Goal: Information Seeking & Learning: Learn about a topic

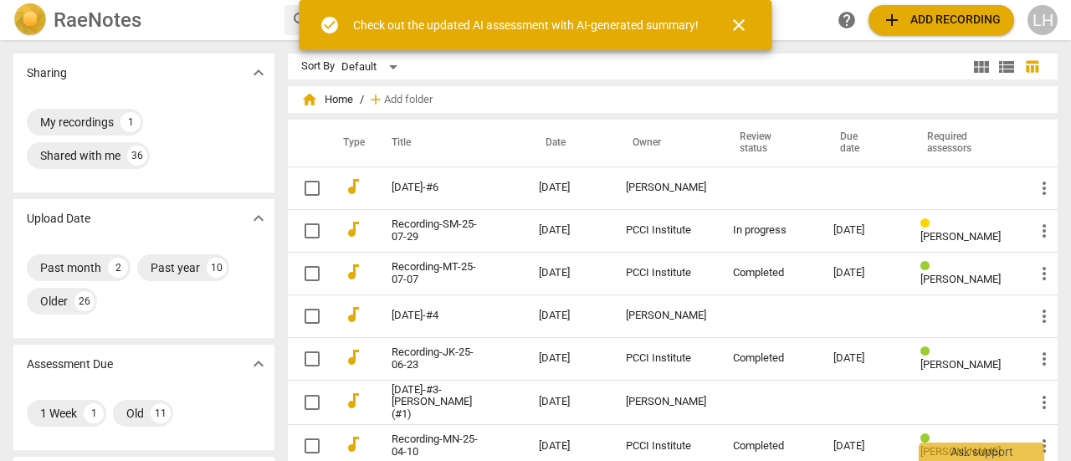
click at [725, 192] on td at bounding box center [770, 188] width 100 height 43
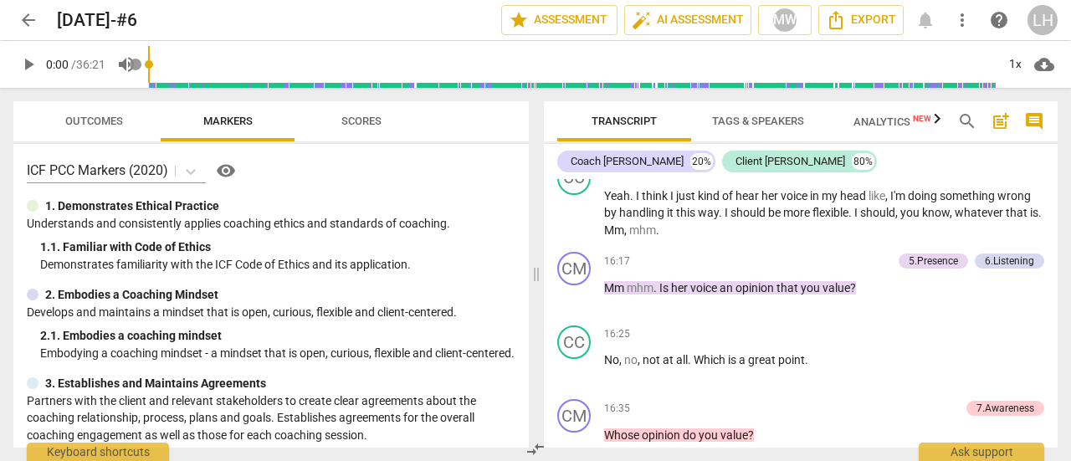
scroll to position [5606, 0]
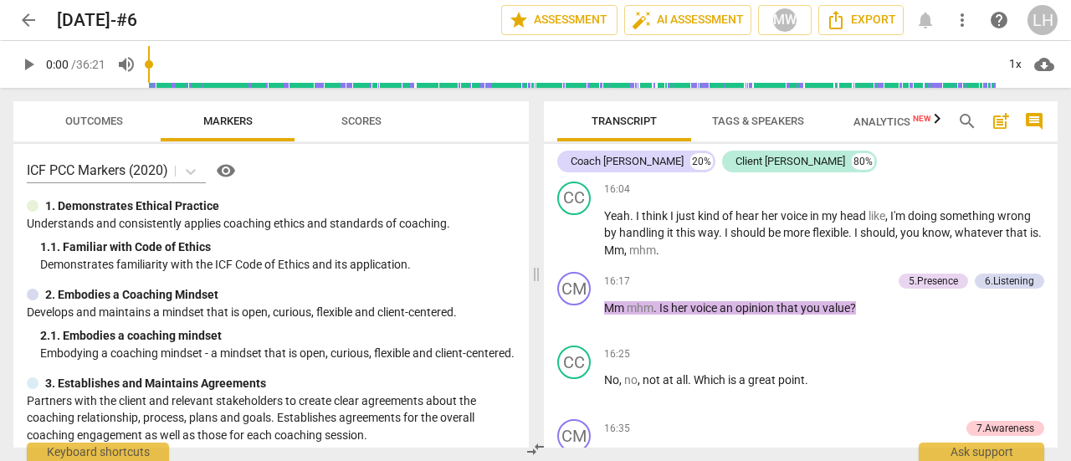
click at [925, 280] on div "5.Presence" at bounding box center [933, 281] width 49 height 15
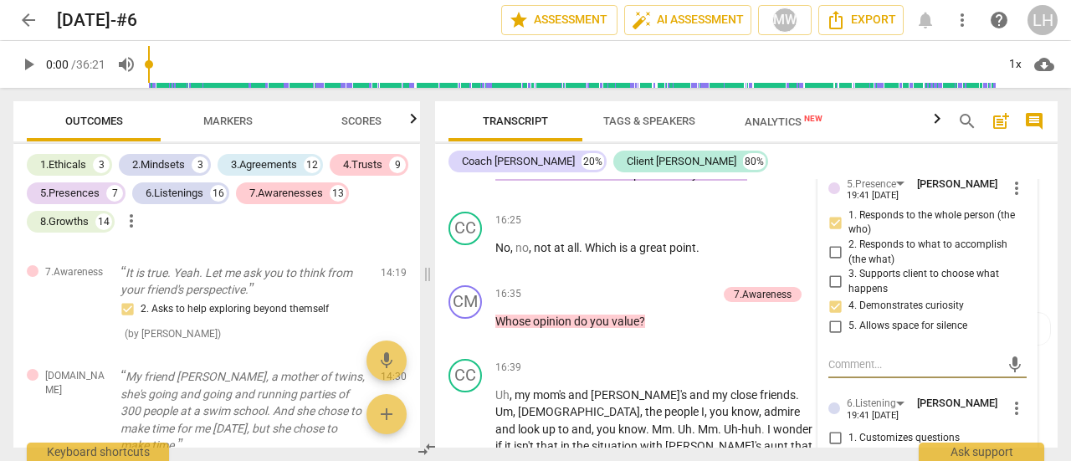
scroll to position [6370, 0]
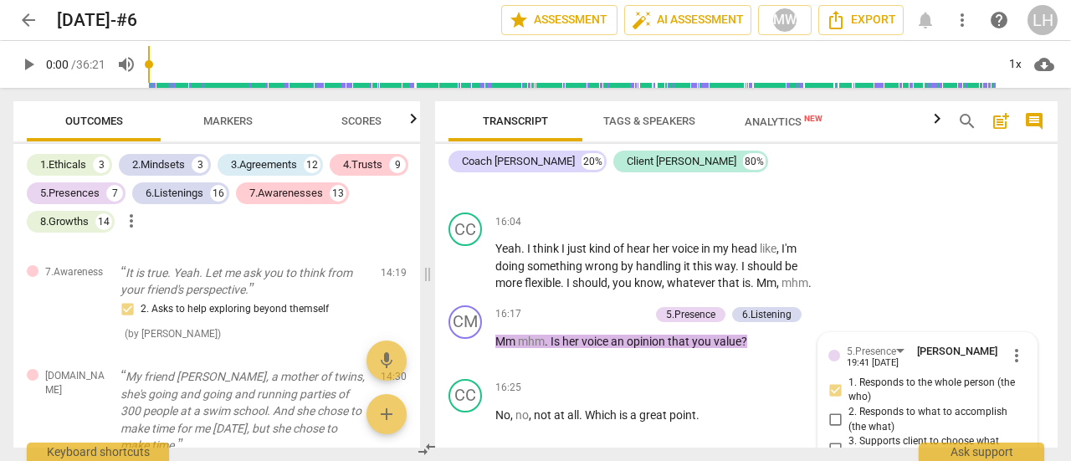
click at [706, 322] on div "5.Presence" at bounding box center [690, 314] width 49 height 15
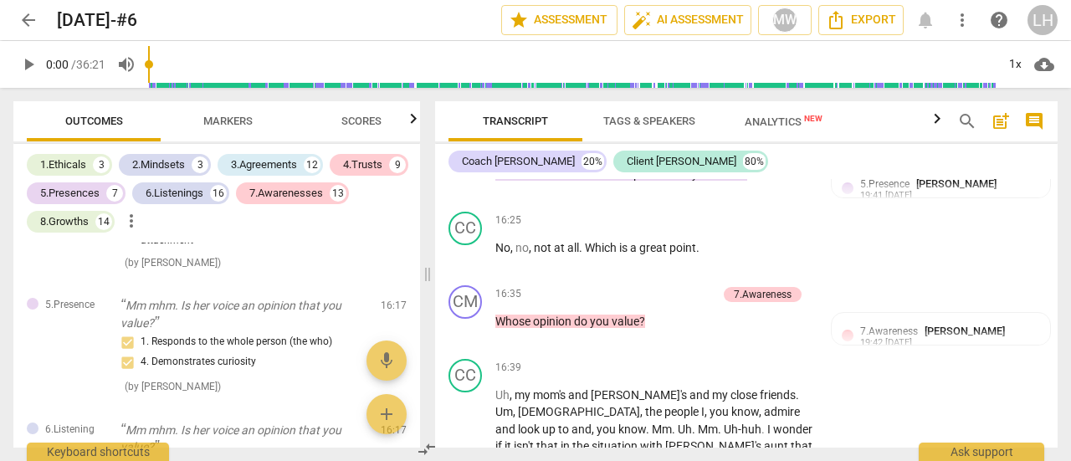
scroll to position [6453, 0]
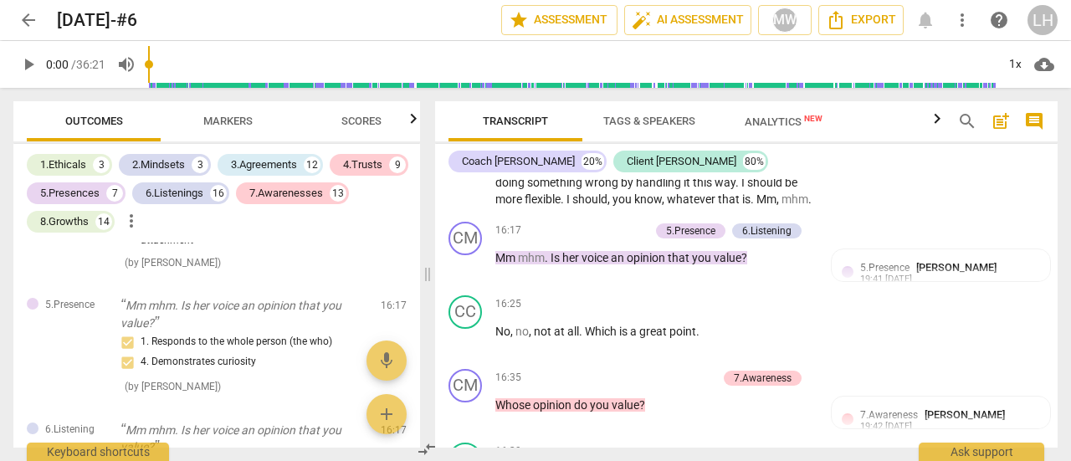
click at [808, 242] on span "keyboard_arrow_right" at bounding box center [814, 232] width 20 height 20
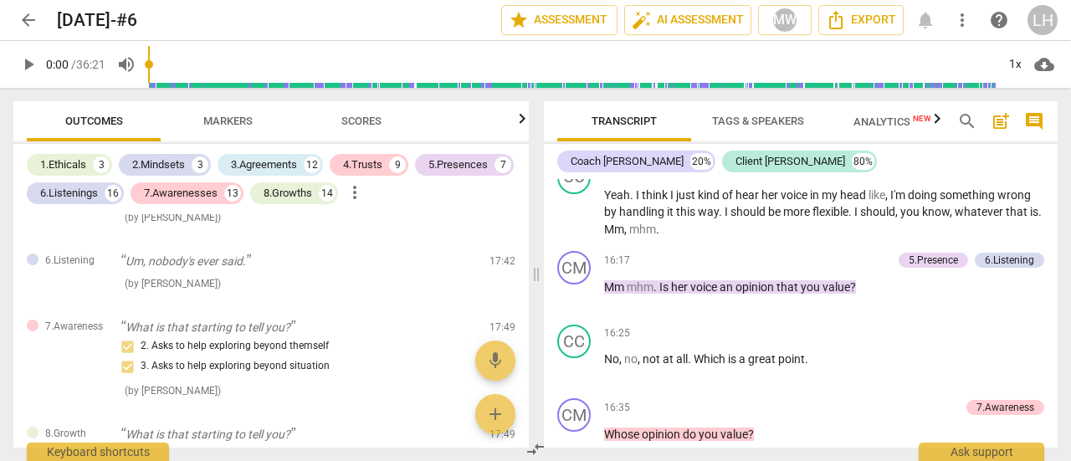
scroll to position [2982, 0]
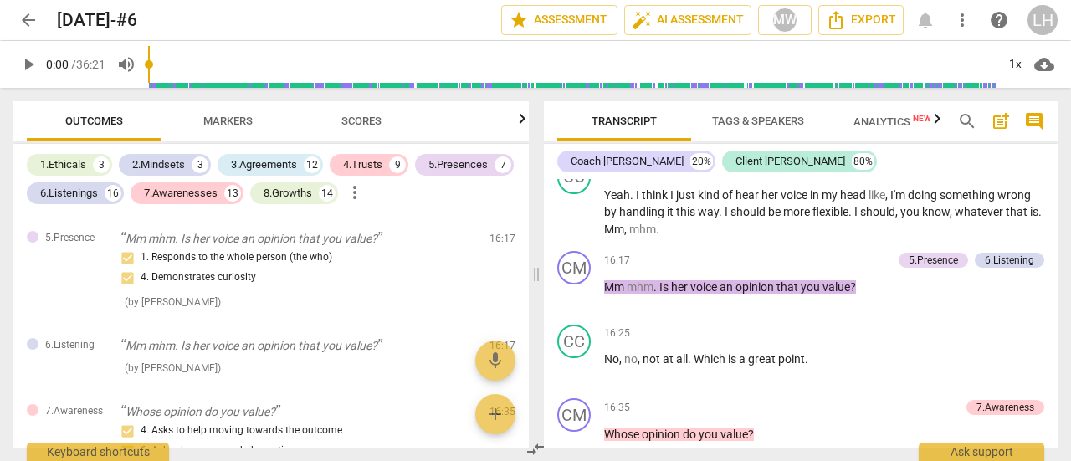
click at [924, 264] on div "5.Presence" at bounding box center [933, 260] width 49 height 15
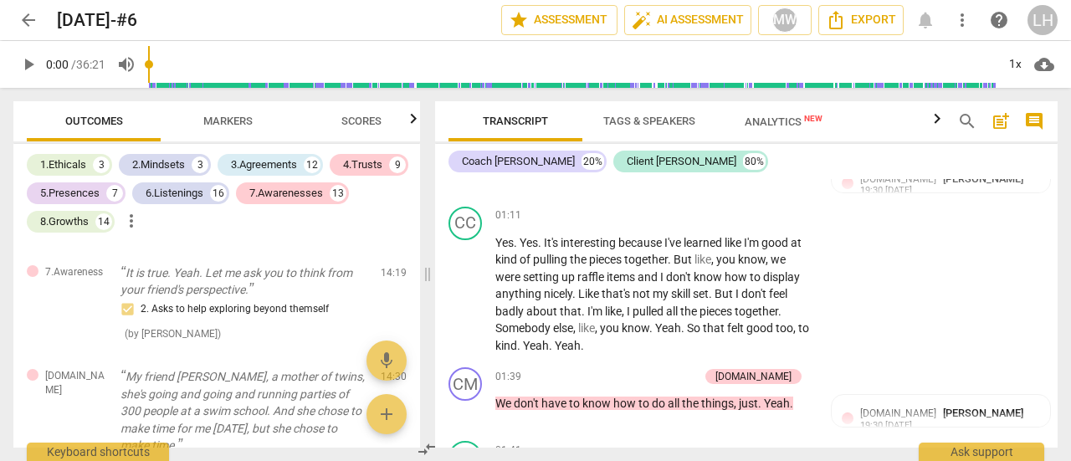
scroll to position [753, 0]
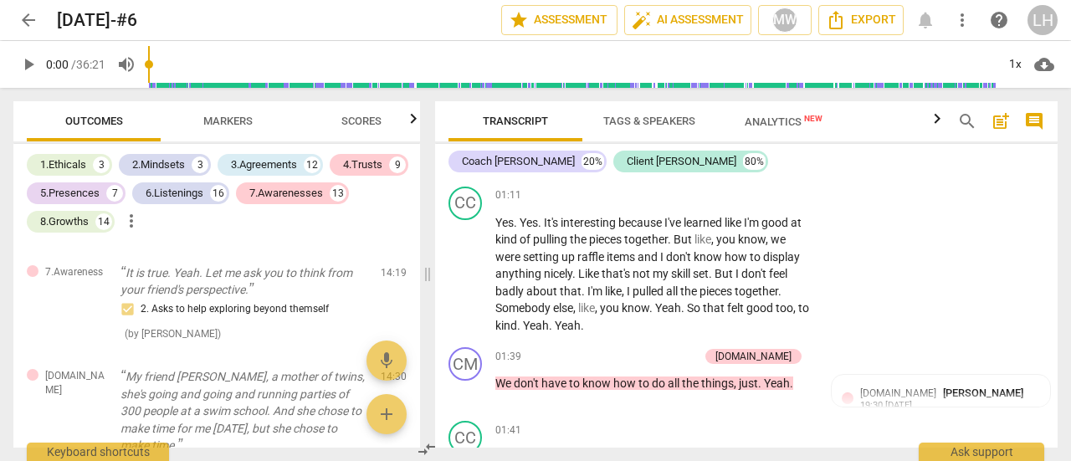
click at [461, 285] on span "play_arrow" at bounding box center [466, 274] width 20 height 20
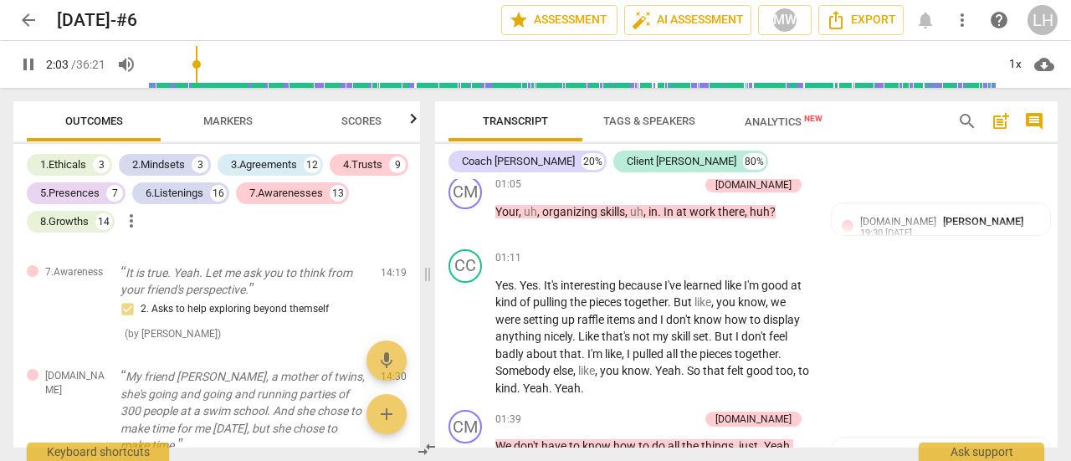
scroll to position [706, 0]
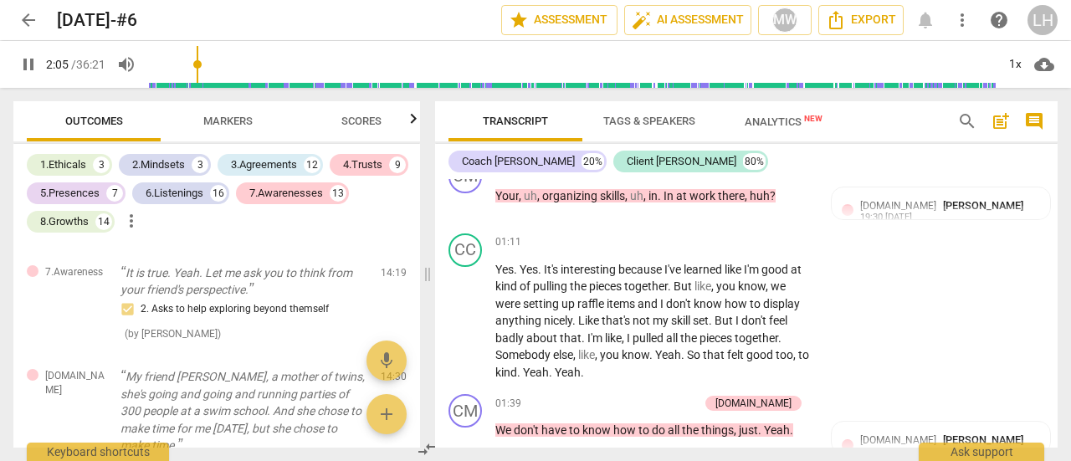
click at [464, 331] on span "pause" at bounding box center [466, 321] width 20 height 20
type input "125"
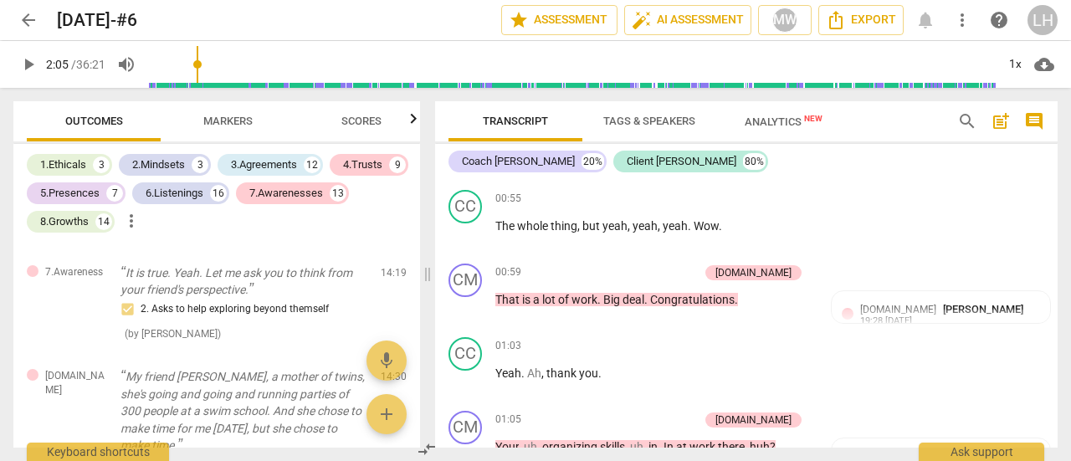
drag, startPoint x: 179, startPoint y: 19, endPoint x: 57, endPoint y: 28, distance: 122.5
click at [57, 28] on div "[DATE]-#6 edit" at bounding box center [272, 20] width 431 height 21
copy h2 "[DATE]-#6"
